Goal: Task Accomplishment & Management: Manage account settings

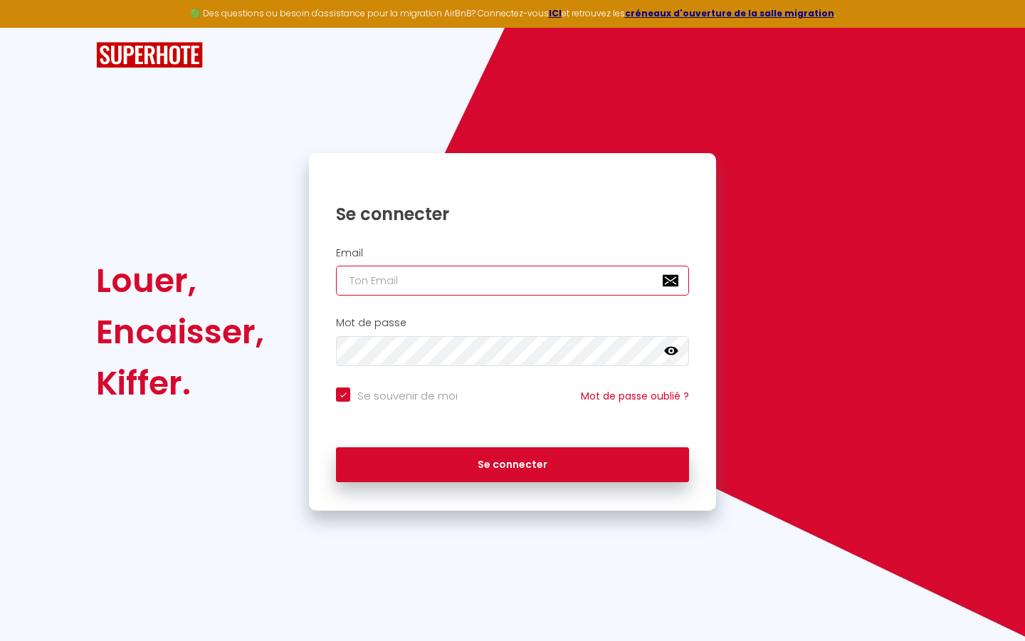
type input "s"
checkbox input "true"
type input "su"
checkbox input "true"
type input "sup"
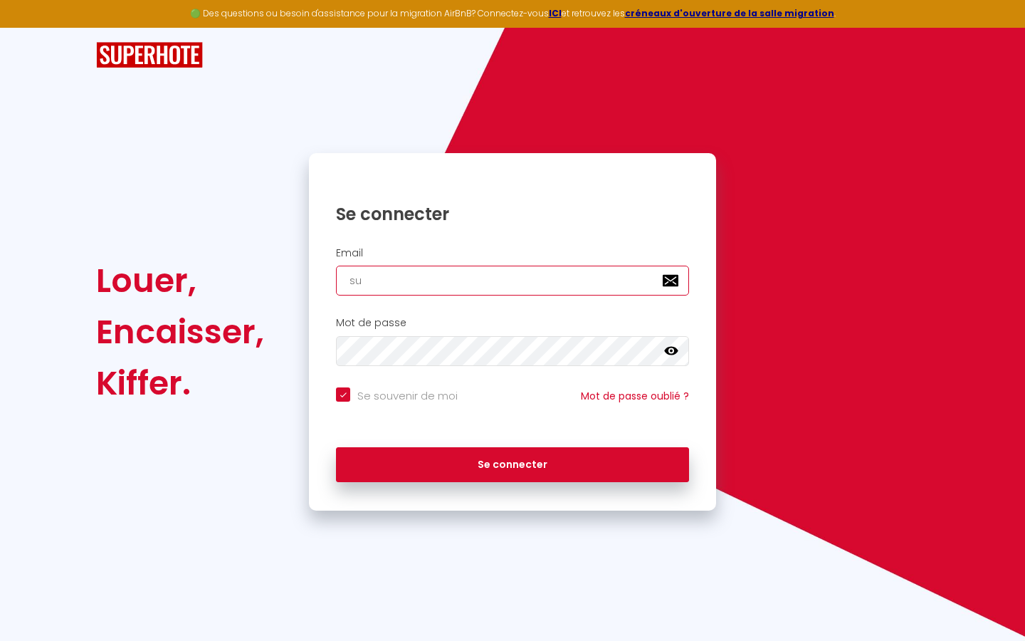
checkbox input "true"
type input "supe"
checkbox input "true"
type input "super"
checkbox input "true"
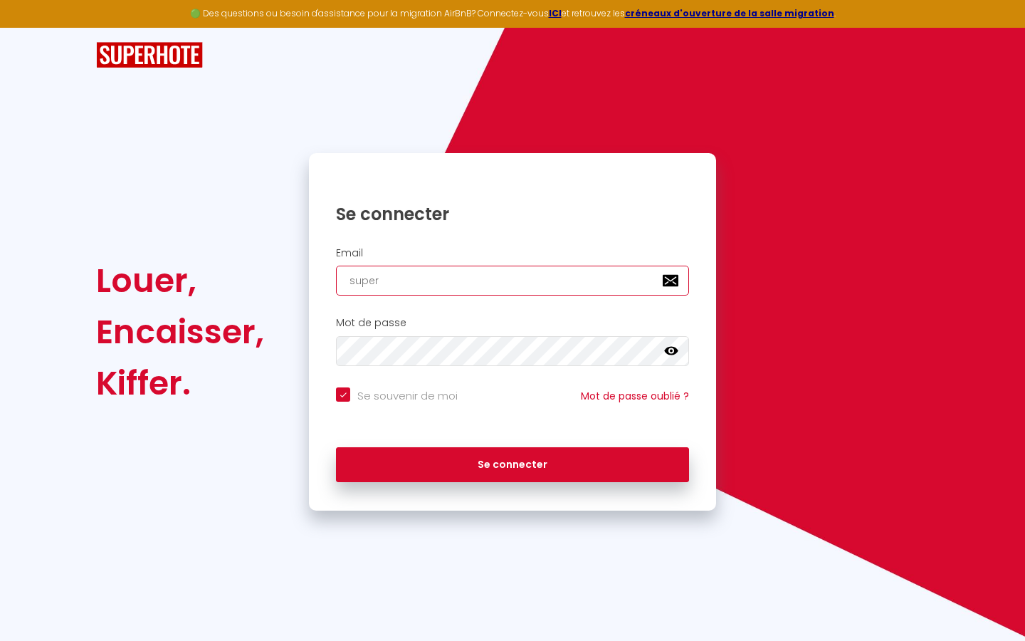
type input "superb"
checkbox input "true"
type input "superbo"
checkbox input "true"
type input "superbor"
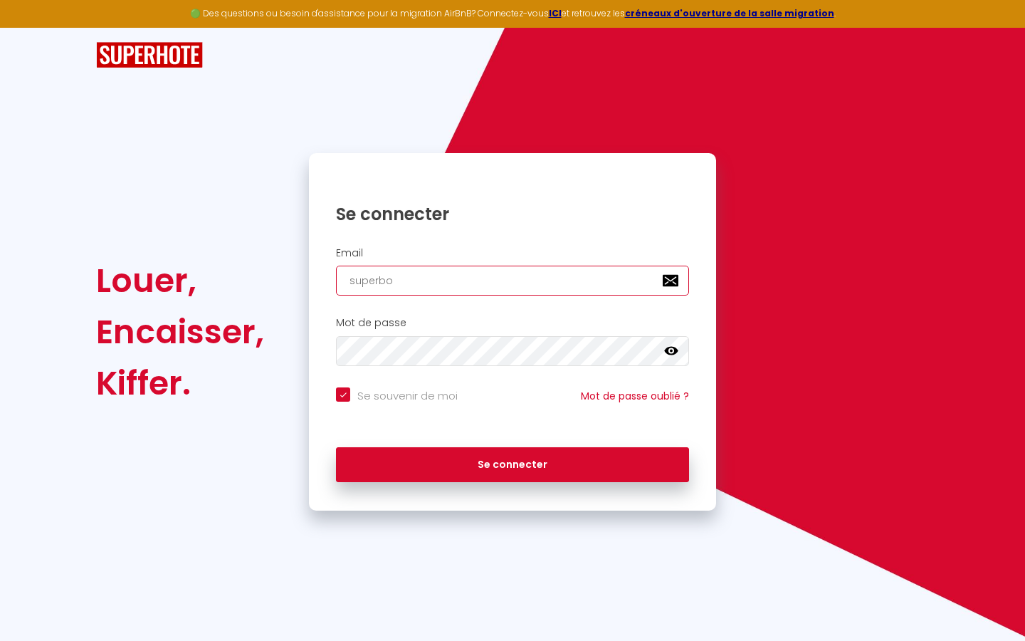
checkbox input "true"
type input "superbord"
checkbox input "true"
type input "superborde"
checkbox input "true"
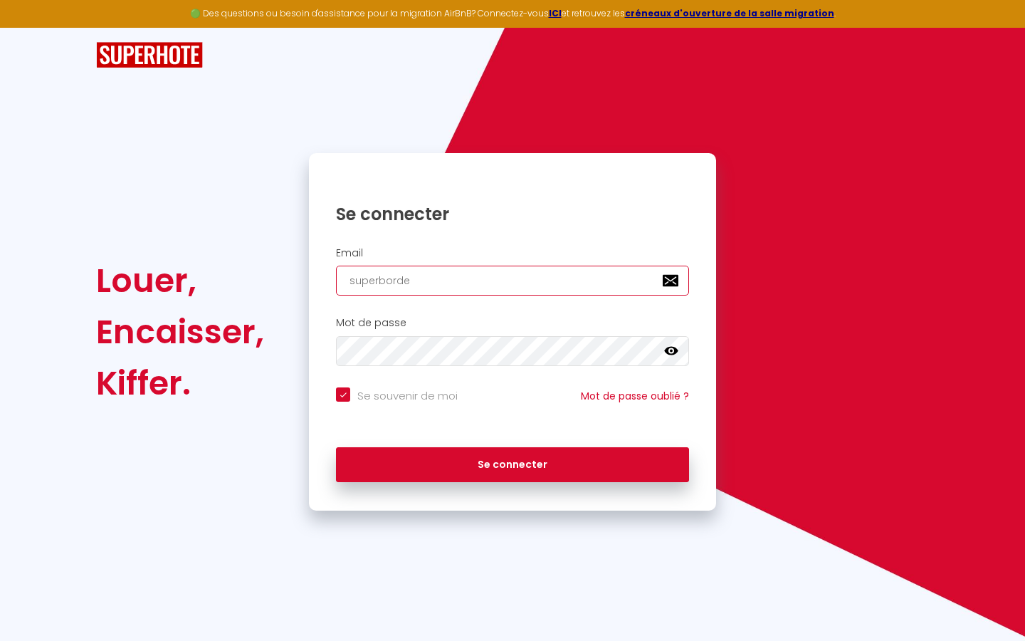
type input "superbordea"
checkbox input "true"
type input "superbordeau"
checkbox input "true"
type input "superbordeaux"
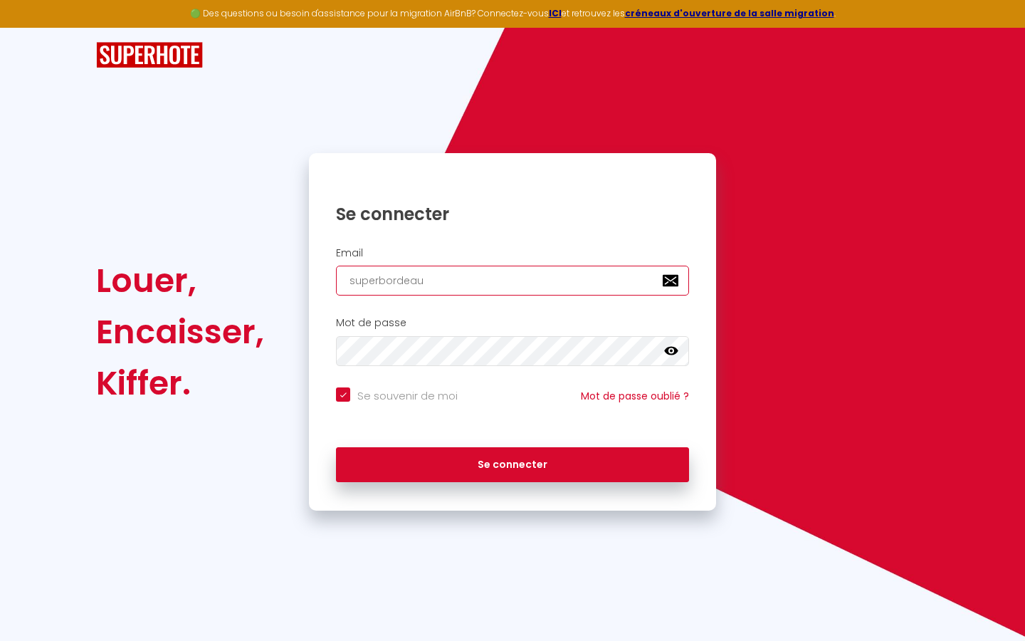
checkbox input "true"
type input "superbordeaux@"
checkbox input "true"
type input "superbordeaux@g"
checkbox input "true"
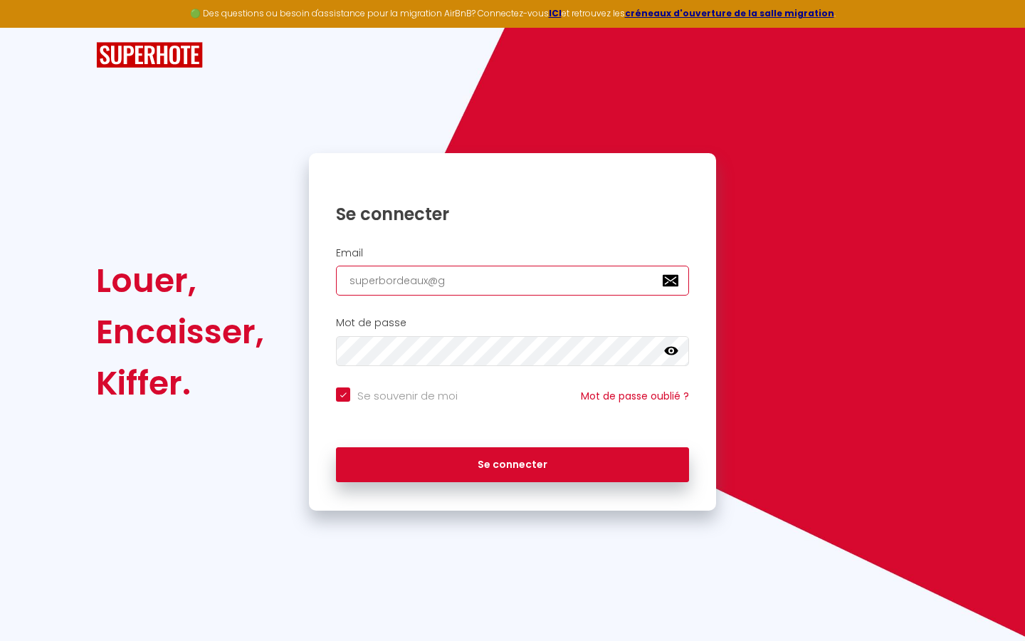
type input "superbordeaux@gm"
checkbox input "true"
type input "superbordeaux@gma"
checkbox input "true"
type input "superbordeaux@gmai"
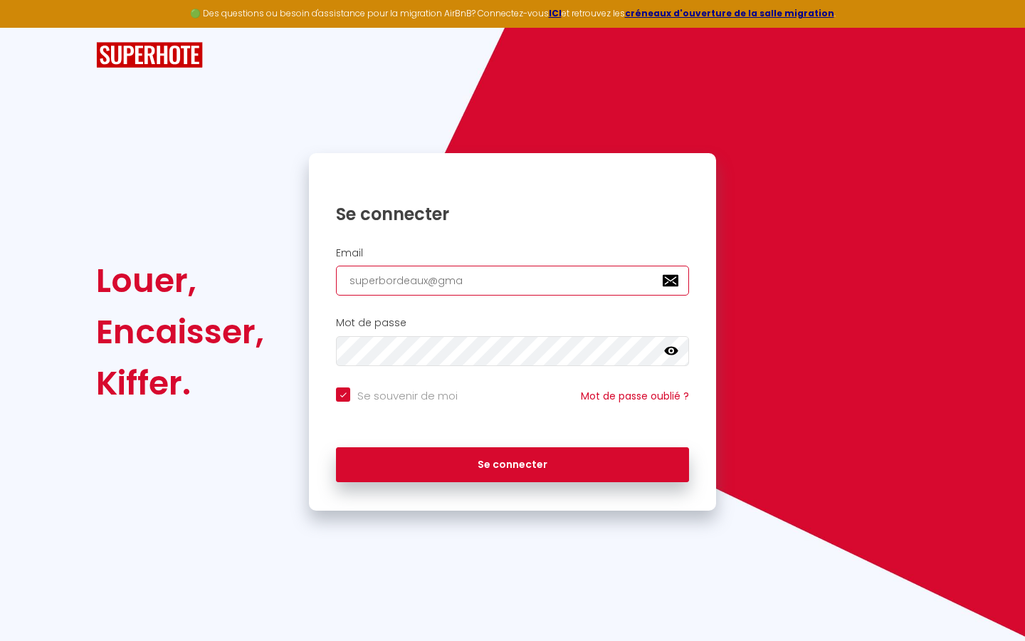
checkbox input "true"
type input "[EMAIL_ADDRESS]"
checkbox input "true"
type input "[EMAIL_ADDRESS]."
checkbox input "true"
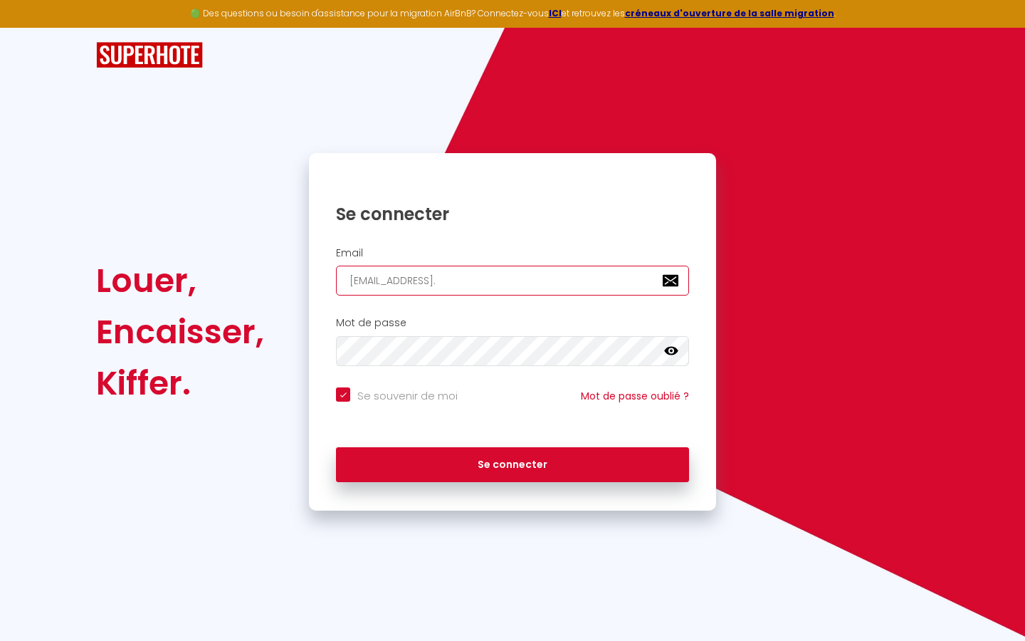
type input "superbordeaux@gmail.c"
checkbox input "true"
type input "[EMAIL_ADDRESS][DOMAIN_NAME]"
checkbox input "true"
type input "[EMAIL_ADDRESS][DOMAIN_NAME]"
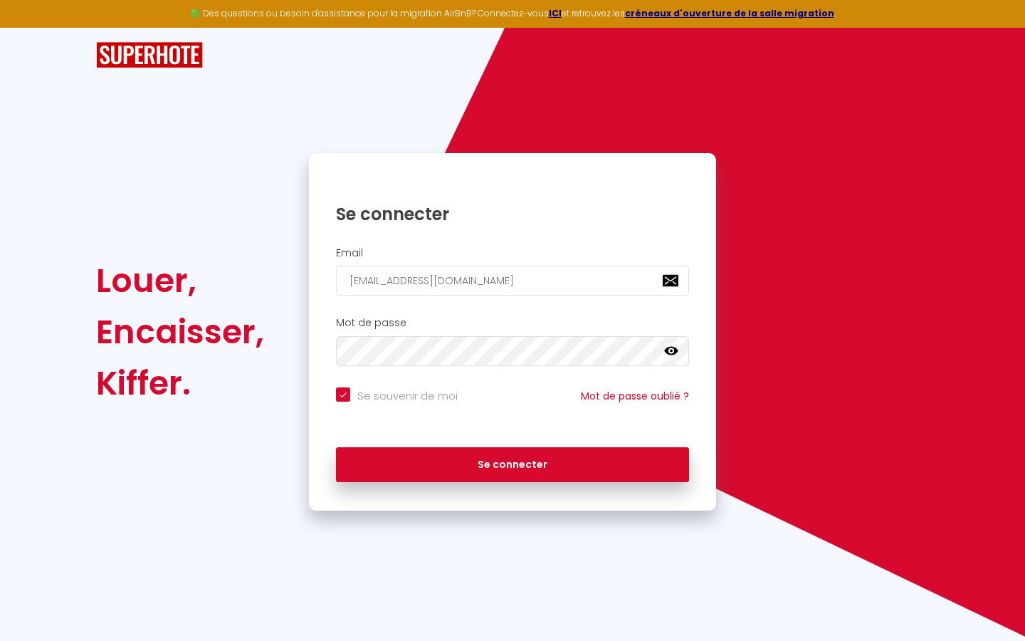
checkbox input "true"
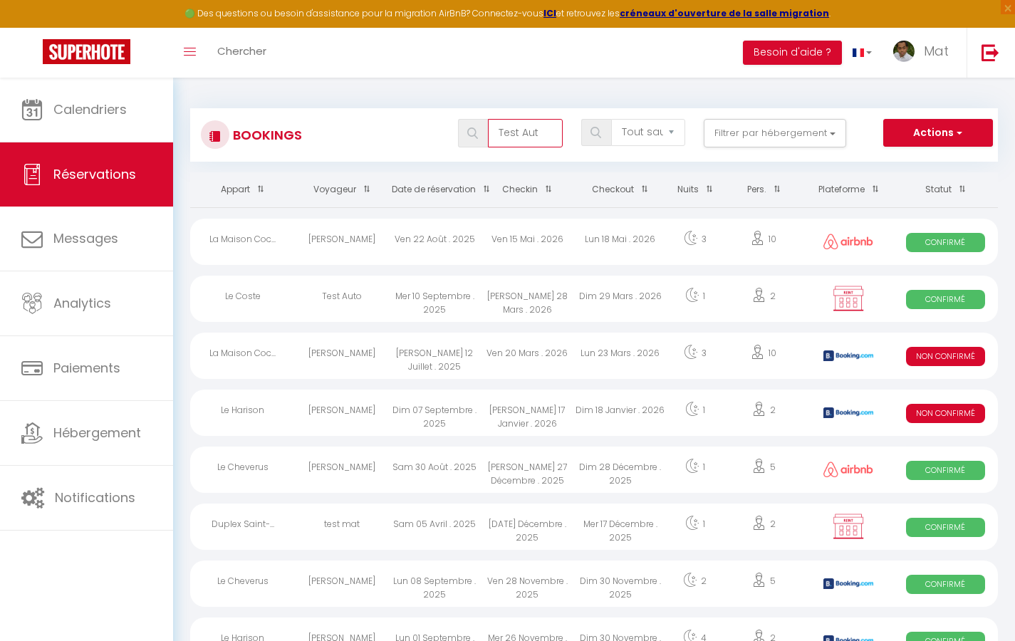
type input "Test Auto"
select select "OK"
select select "KO"
select select "0"
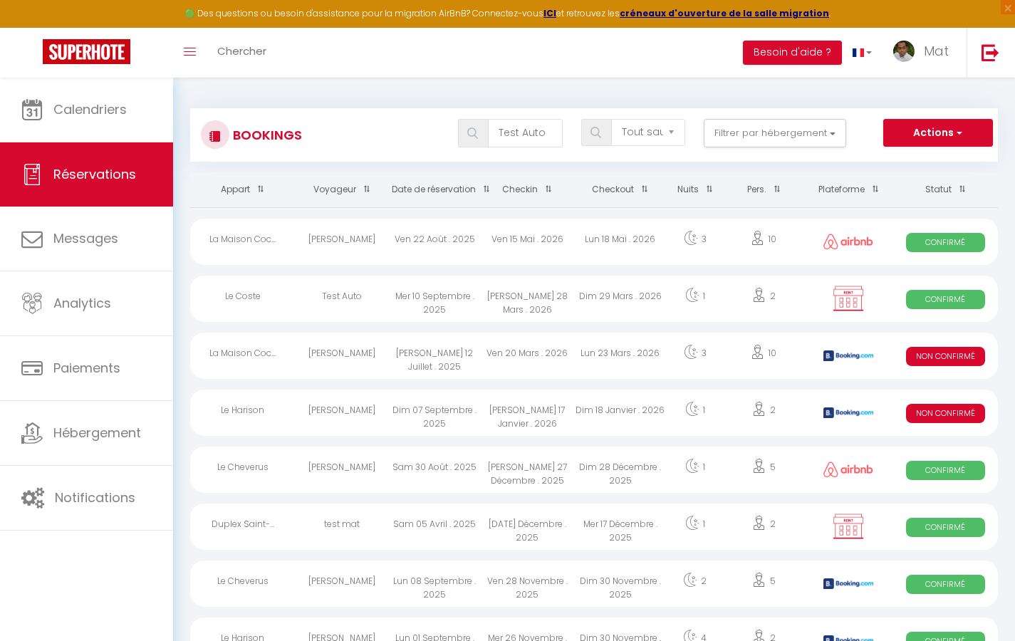
select select "1"
select select
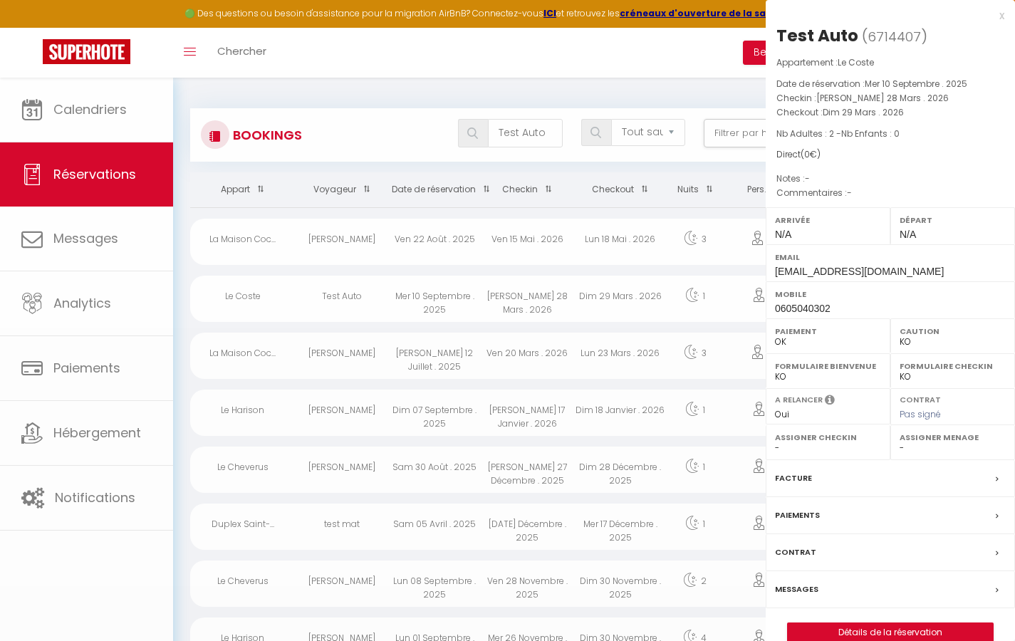
select select "32380"
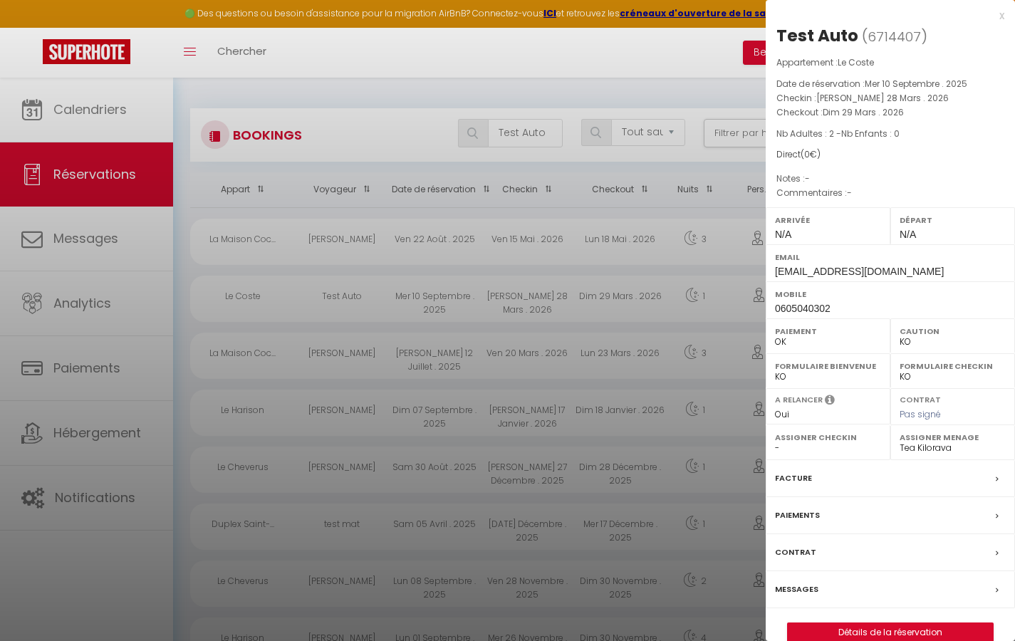
scroll to position [8, 0]
